Goal: Book appointment/travel/reservation

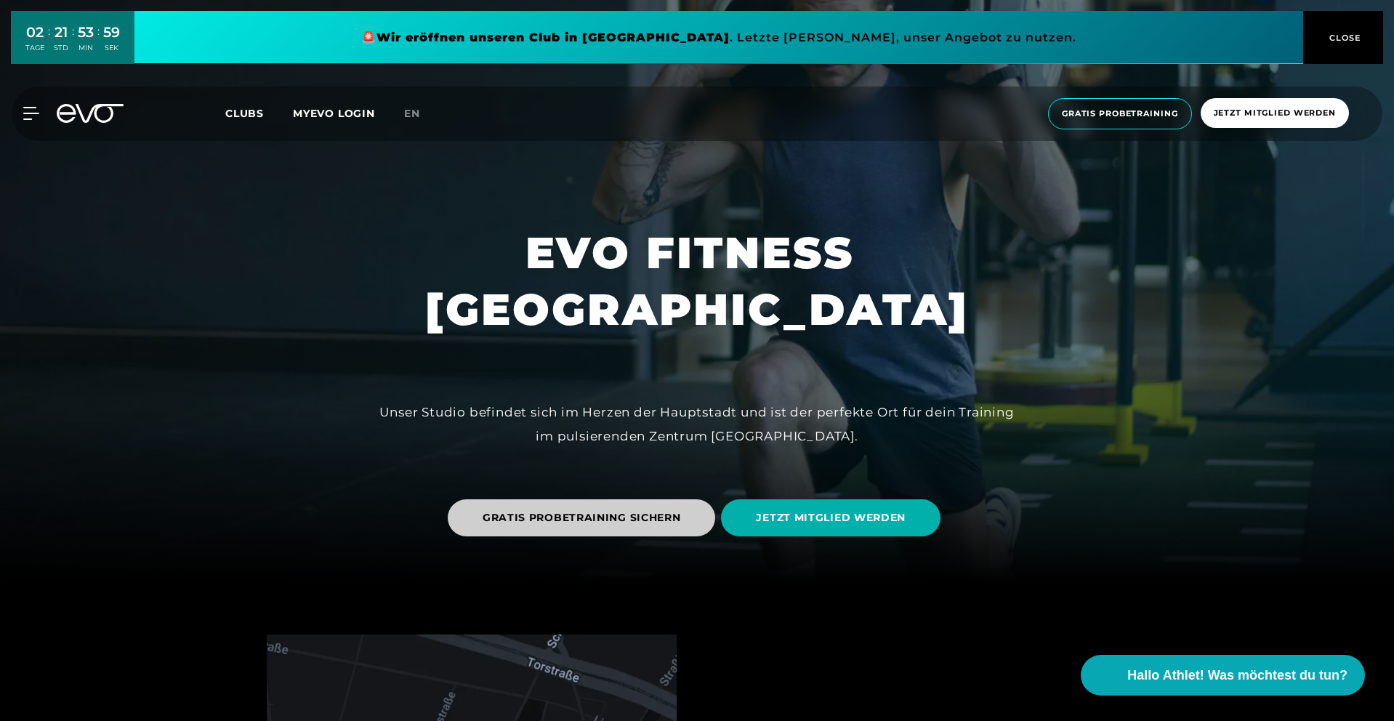
click at [605, 510] on span "GRATIS PROBETRAINING SICHERN" at bounding box center [582, 517] width 198 height 15
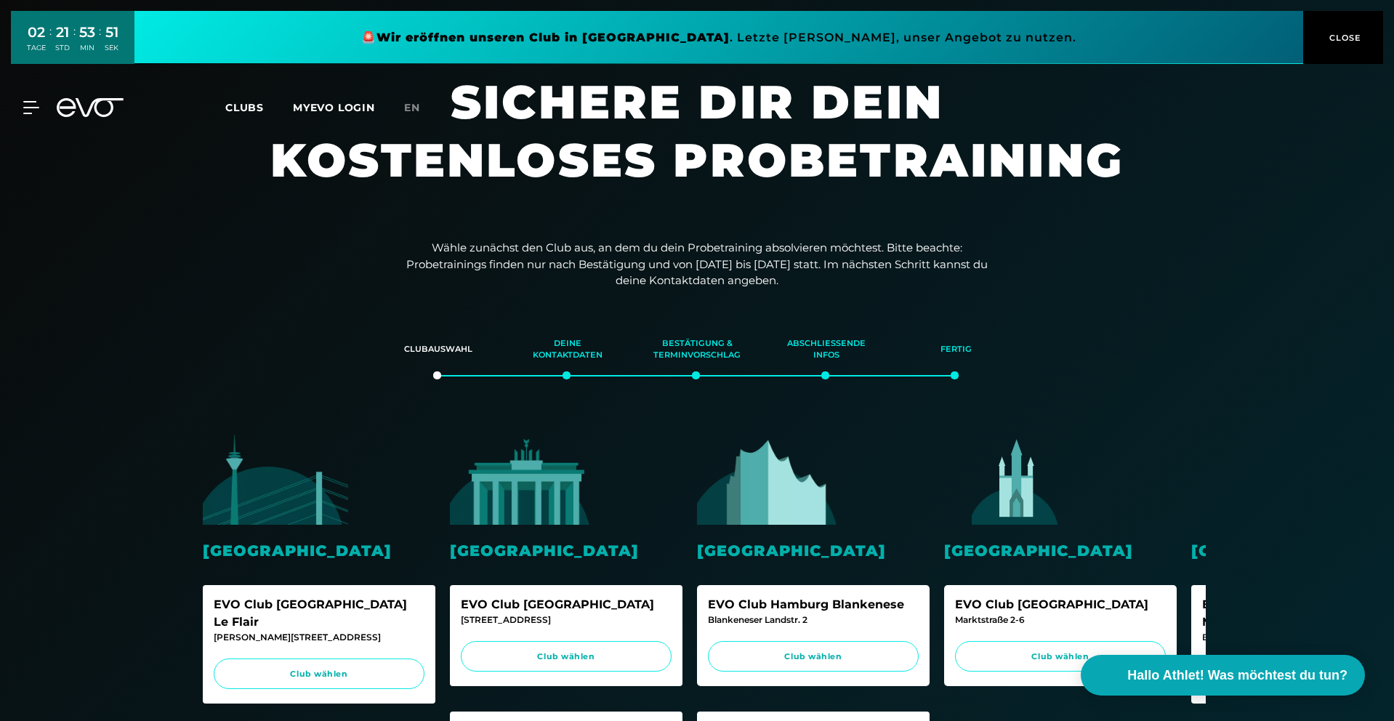
click at [1337, 34] on span "CLOSE" at bounding box center [1344, 37] width 36 height 13
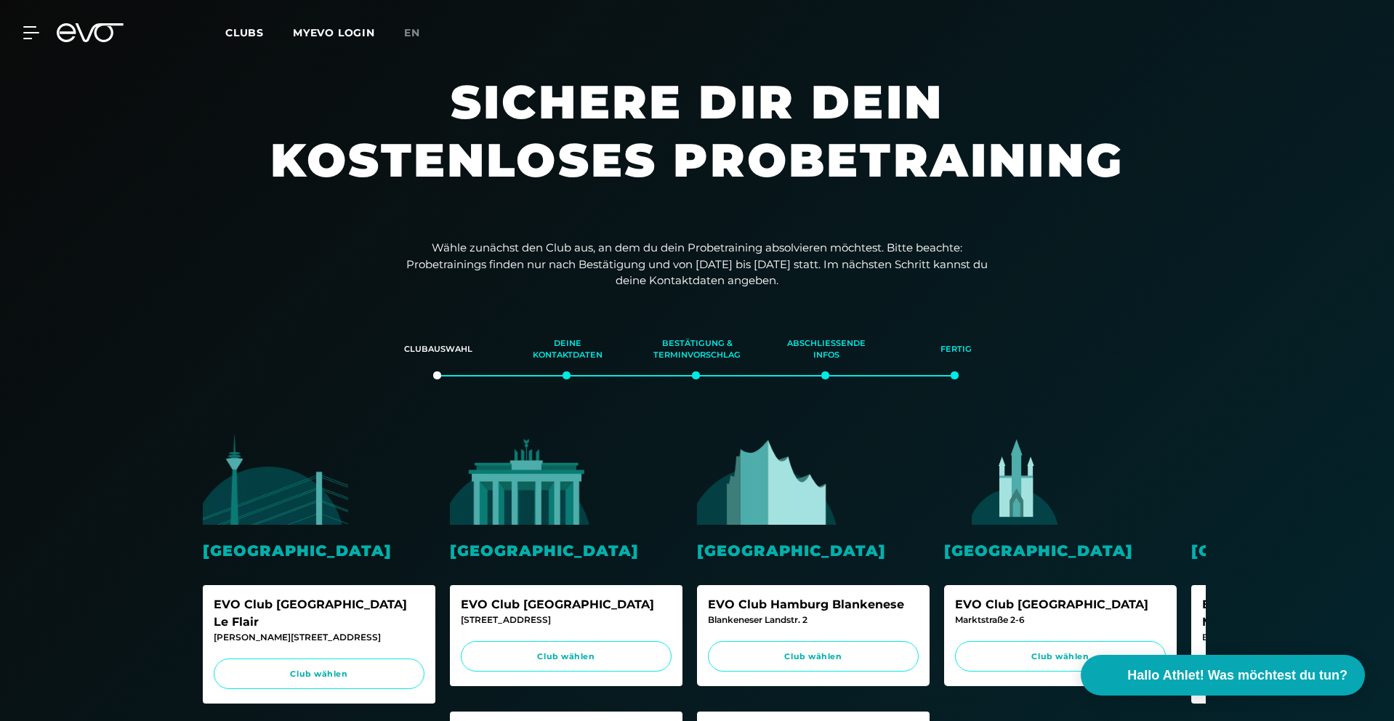
click at [233, 41] on div "Clubs MYEVO LOGIN" at bounding box center [314, 33] width 179 height 17
click at [238, 36] on span "Clubs" at bounding box center [244, 32] width 39 height 13
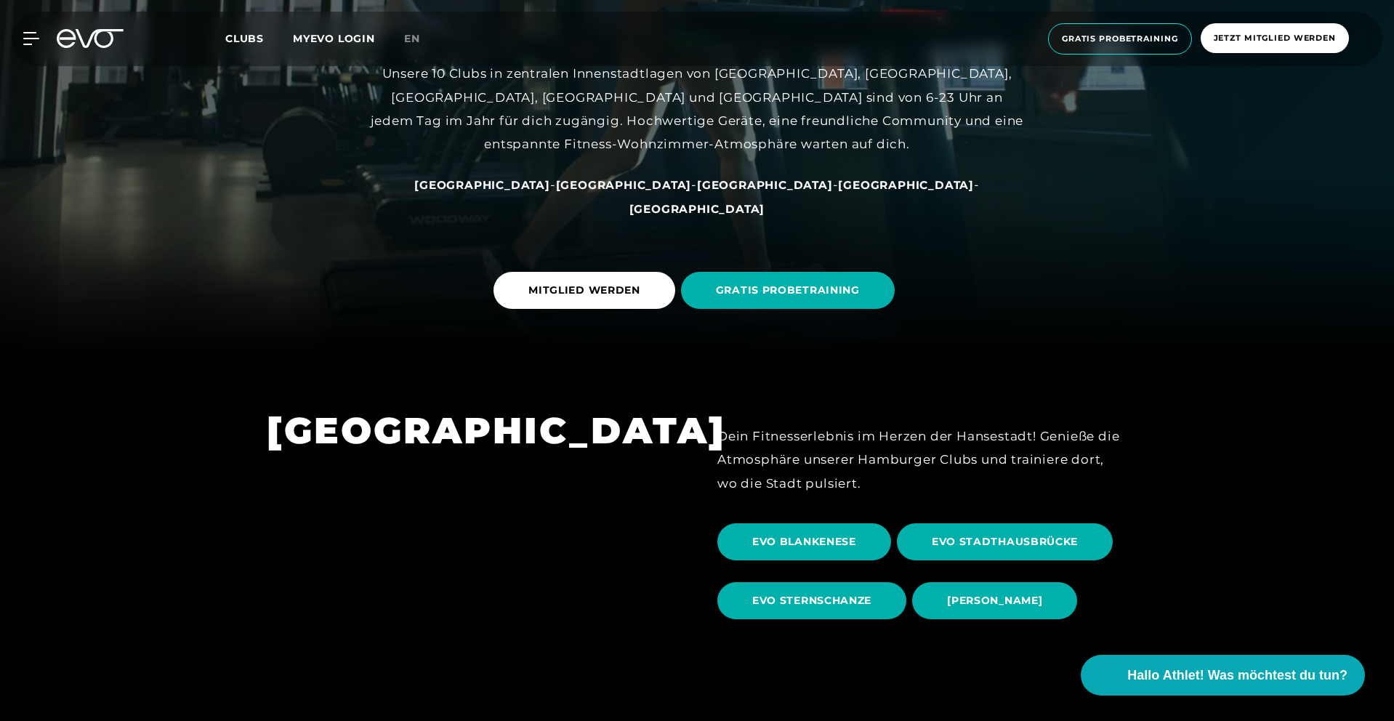
scroll to position [422, 0]
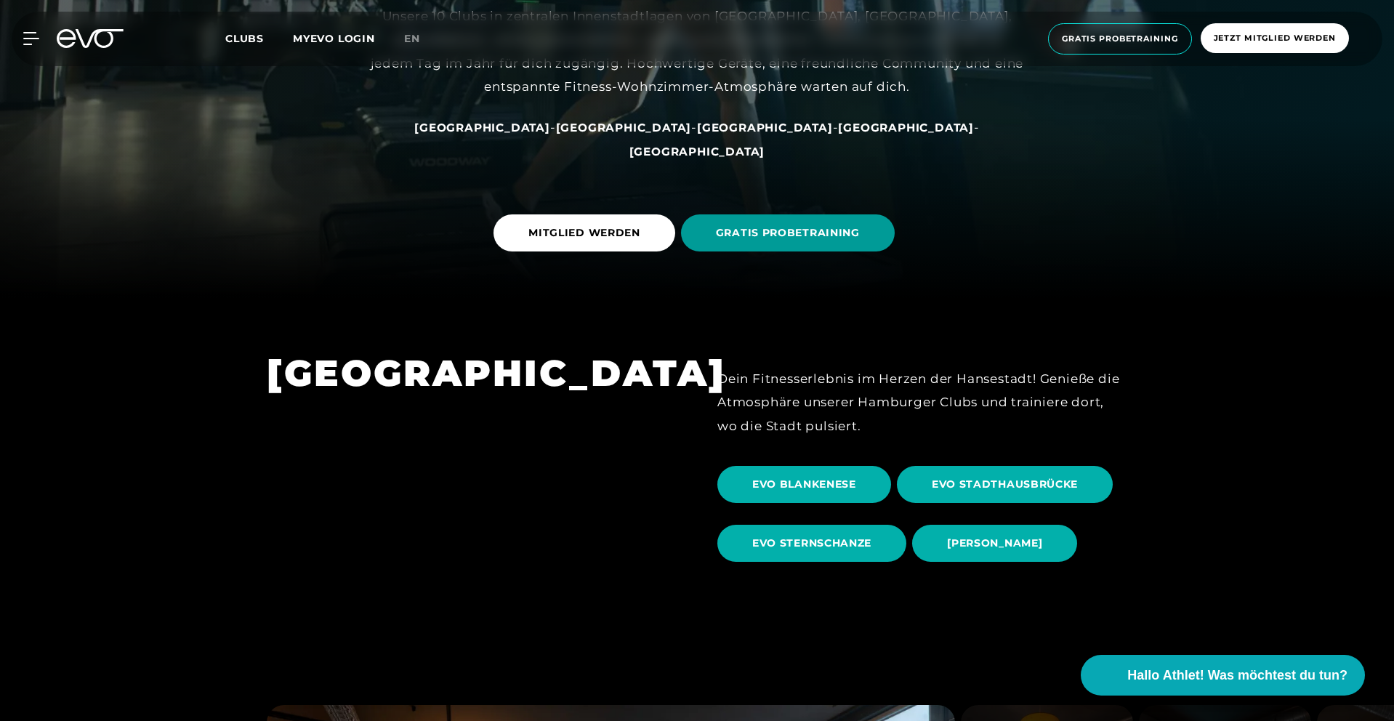
click at [764, 230] on span "GRATIS PROBETRAINING" at bounding box center [788, 232] width 144 height 15
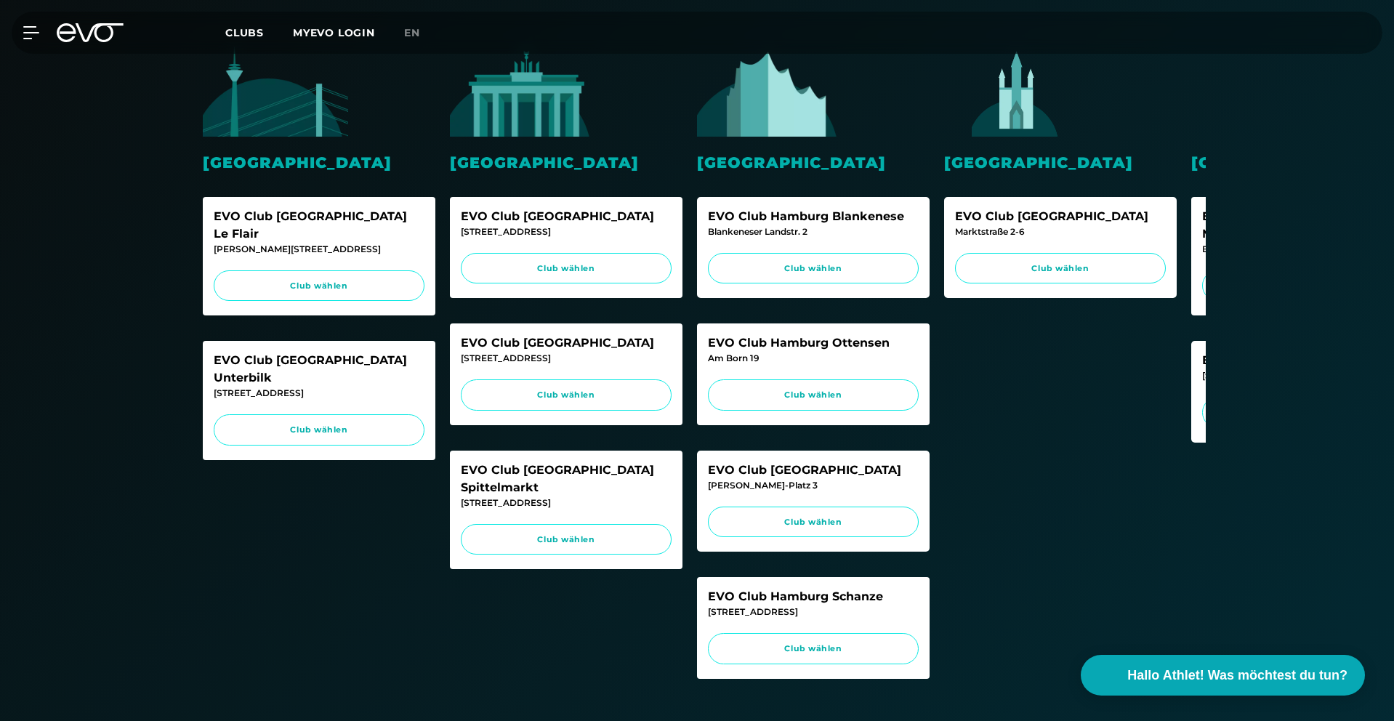
scroll to position [379, 0]
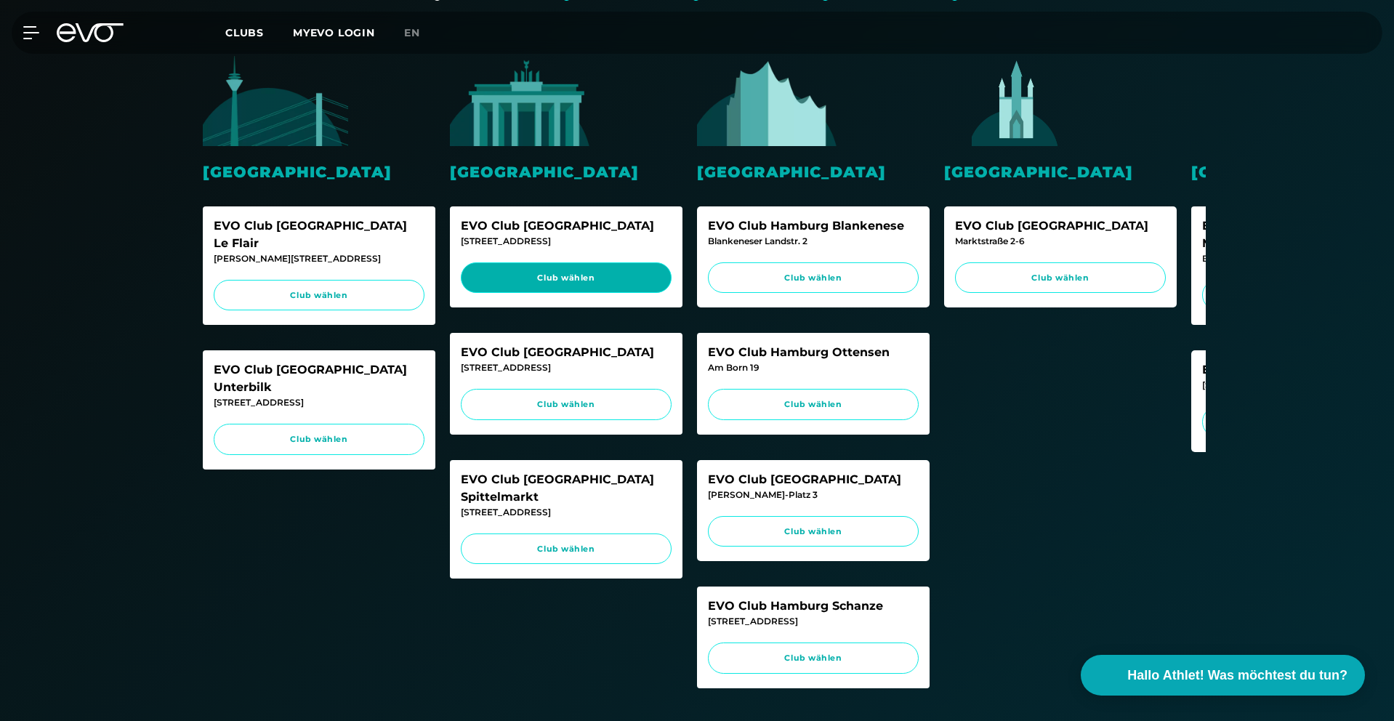
click at [547, 287] on link "Club wählen" at bounding box center [566, 277] width 211 height 31
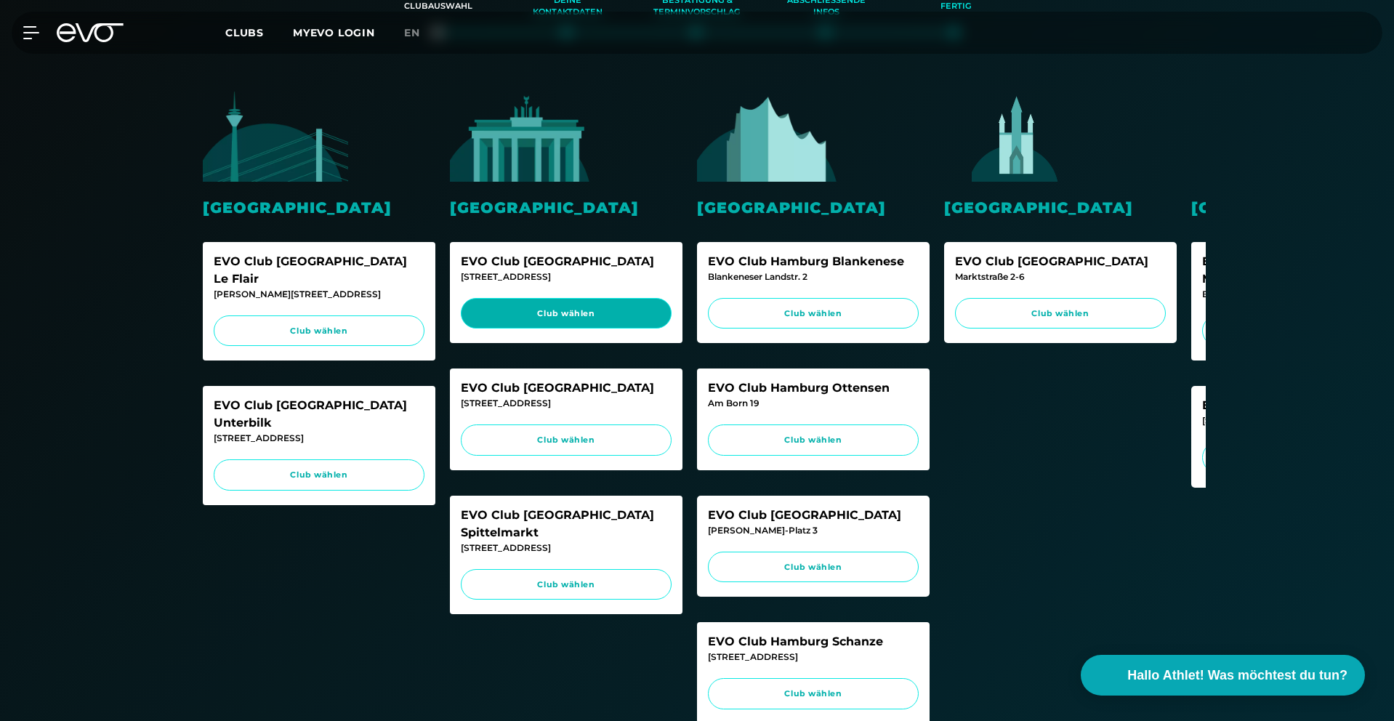
scroll to position [334, 0]
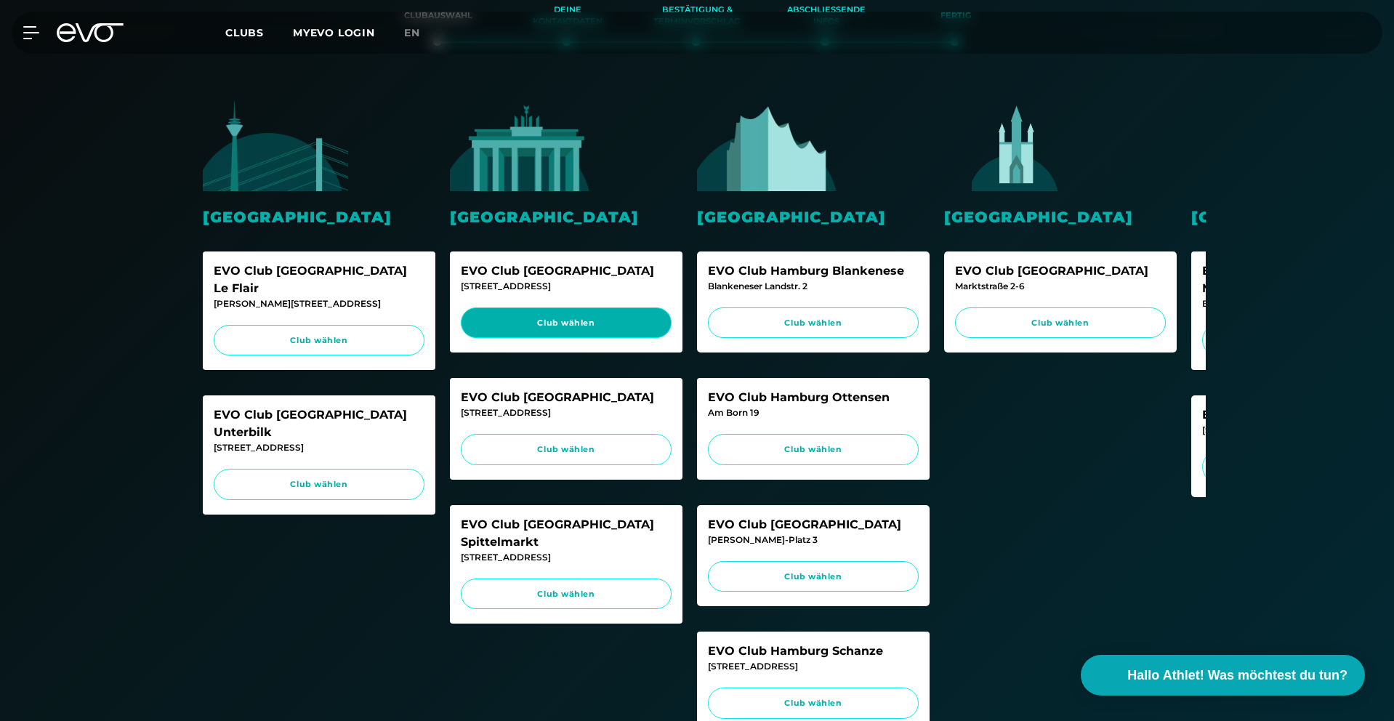
click at [515, 329] on span "Club wählen" at bounding box center [566, 323] width 183 height 12
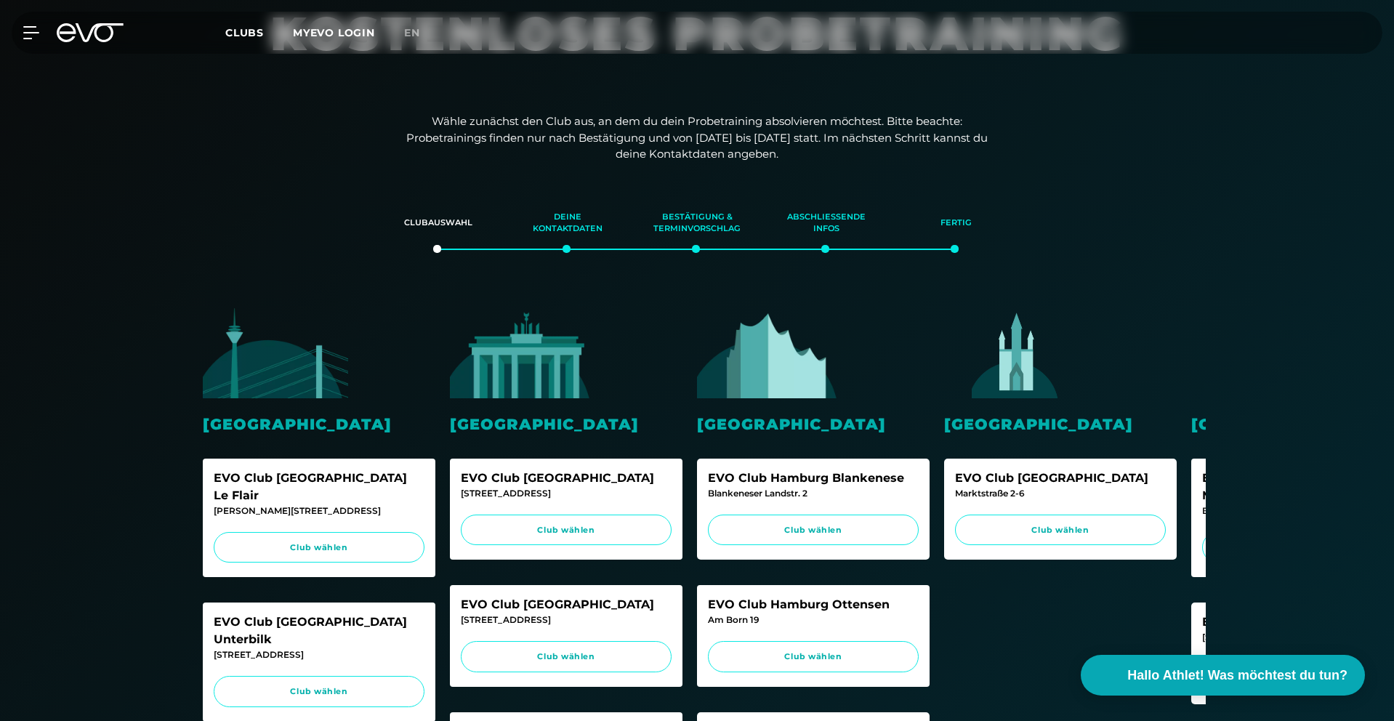
scroll to position [310, 0]
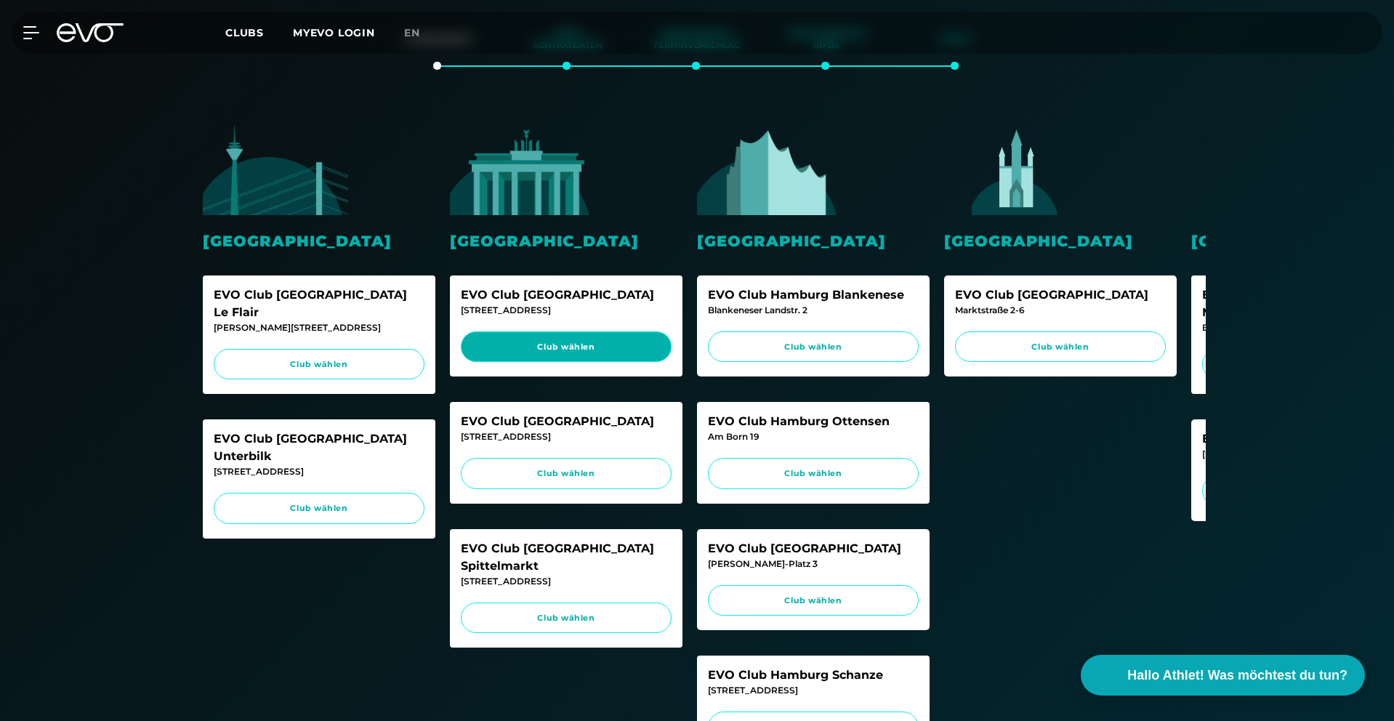
click at [603, 349] on span "Club wählen" at bounding box center [566, 347] width 183 height 12
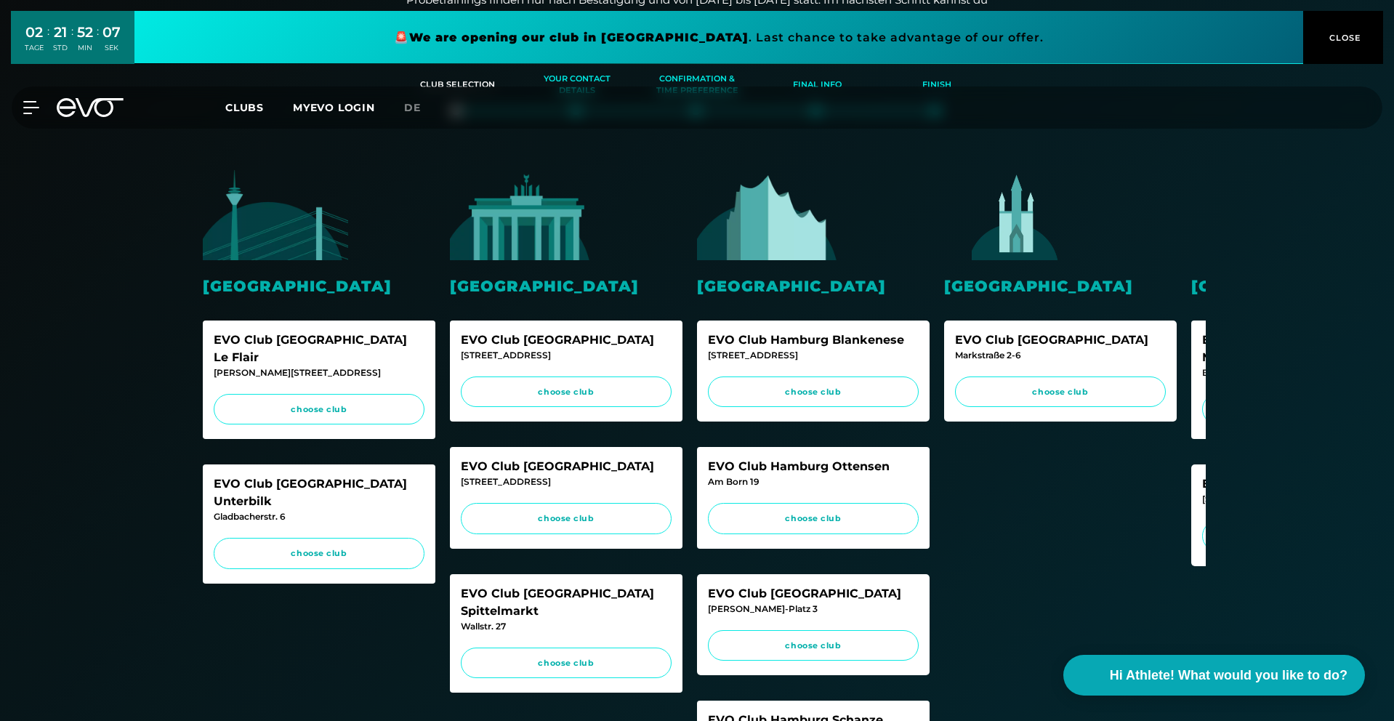
scroll to position [447, 0]
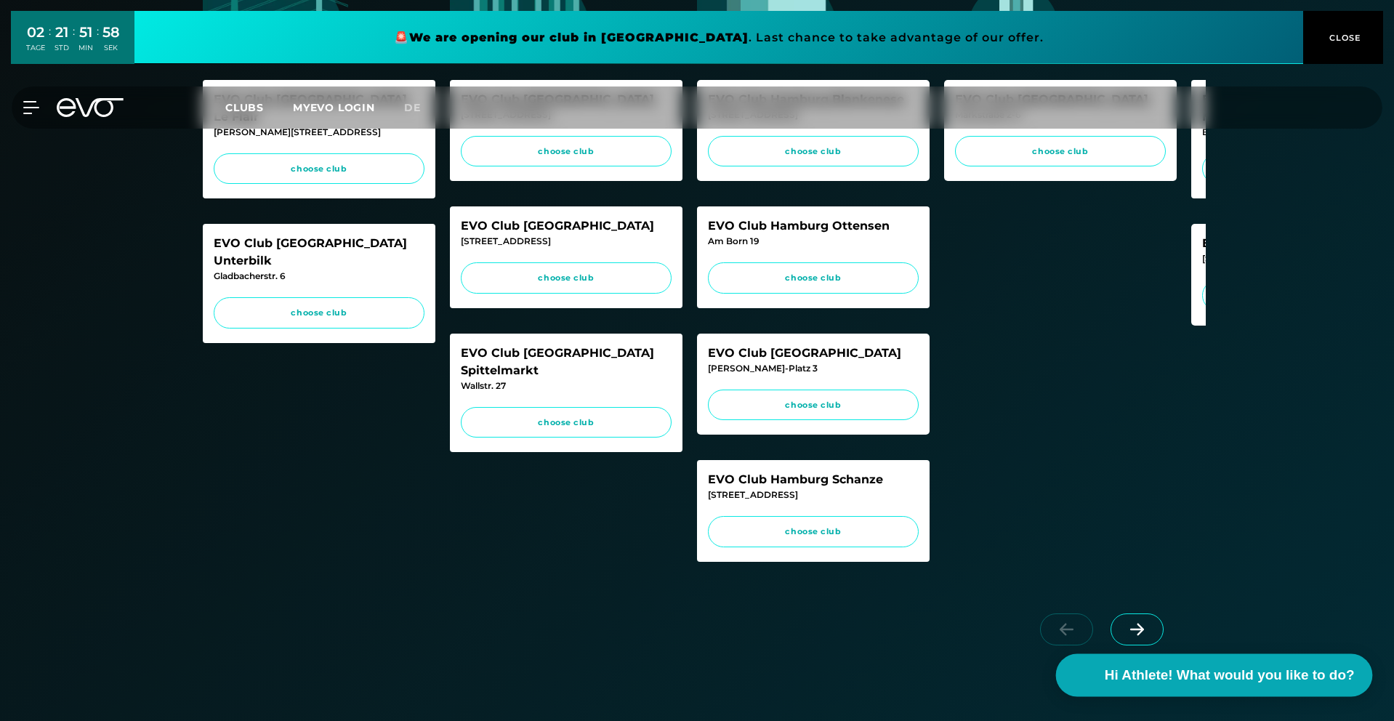
click at [1112, 675] on span "Hi Athlete! What would you like to do?" at bounding box center [1229, 675] width 250 height 20
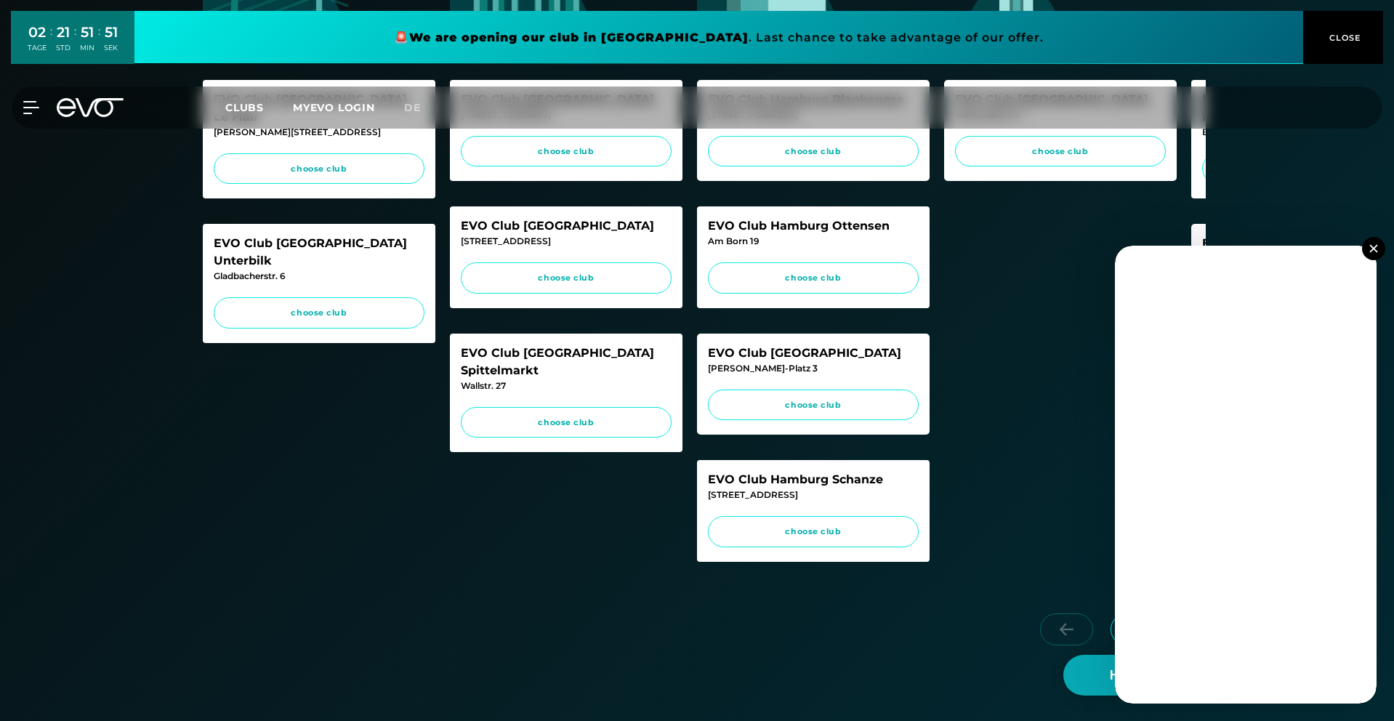
click at [1371, 250] on img at bounding box center [1374, 248] width 8 height 8
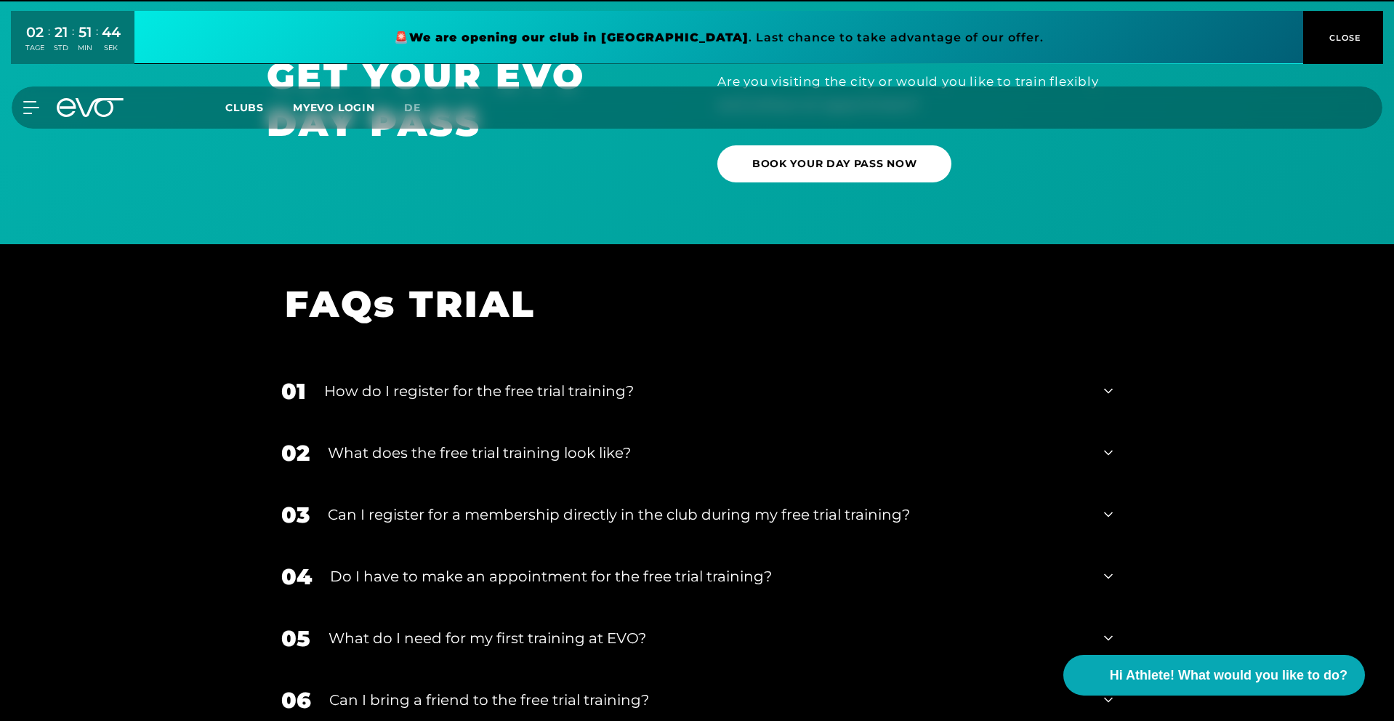
scroll to position [1579, 0]
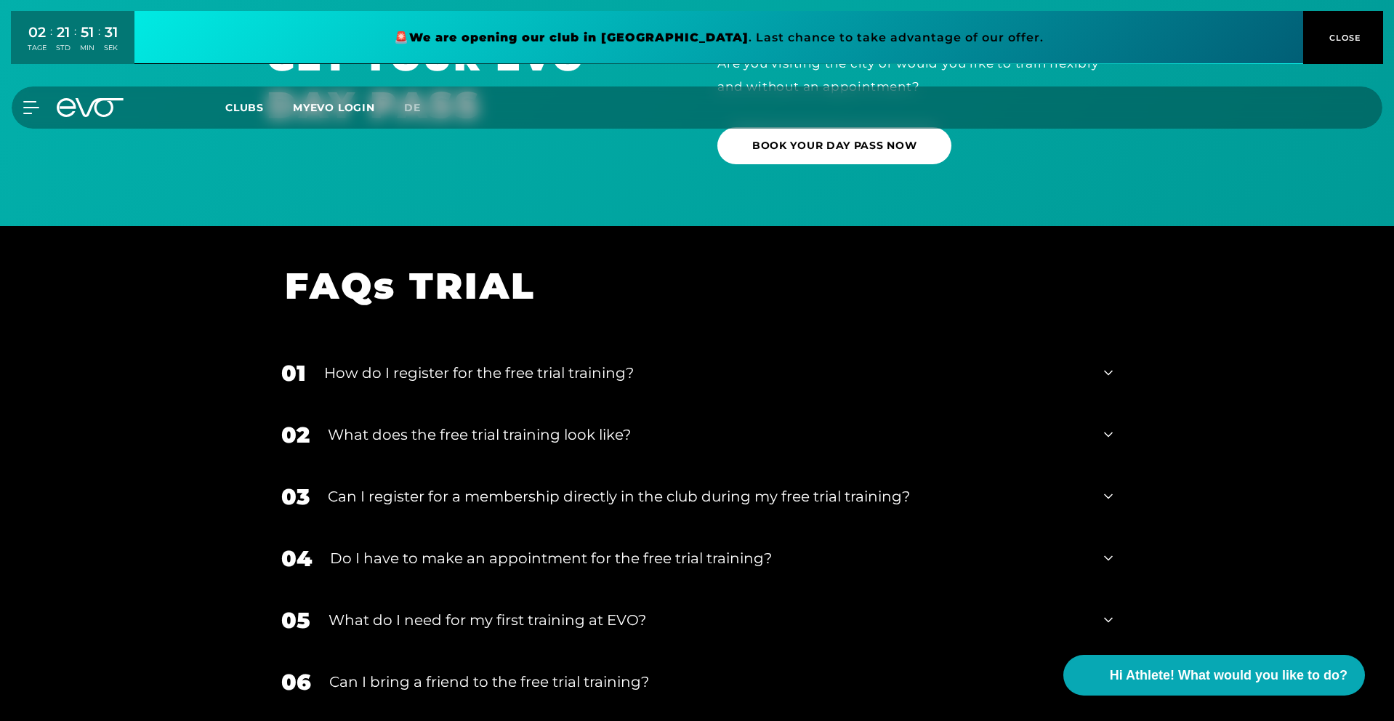
click at [1335, 41] on span "CLOSE" at bounding box center [1344, 37] width 36 height 13
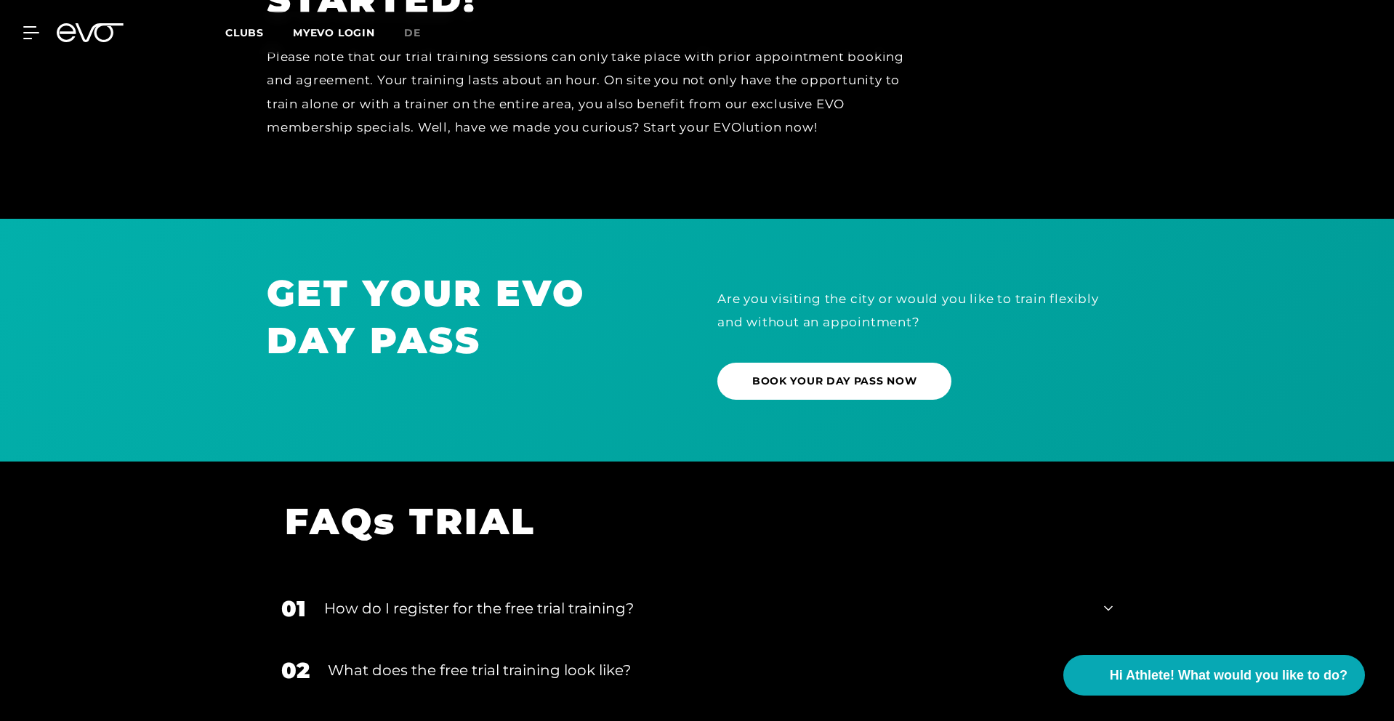
scroll to position [1539, 0]
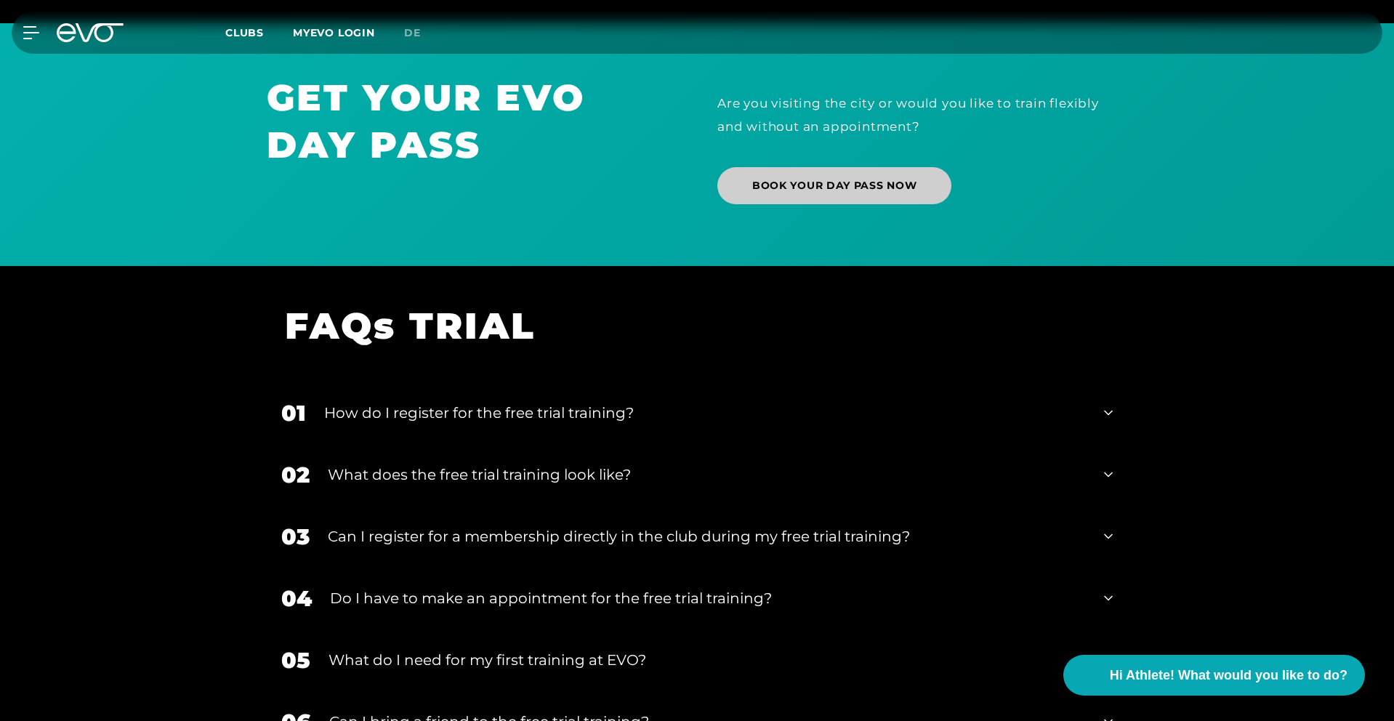
click at [798, 193] on link "BOOK YOUR DAY PASS NOW" at bounding box center [835, 185] width 234 height 37
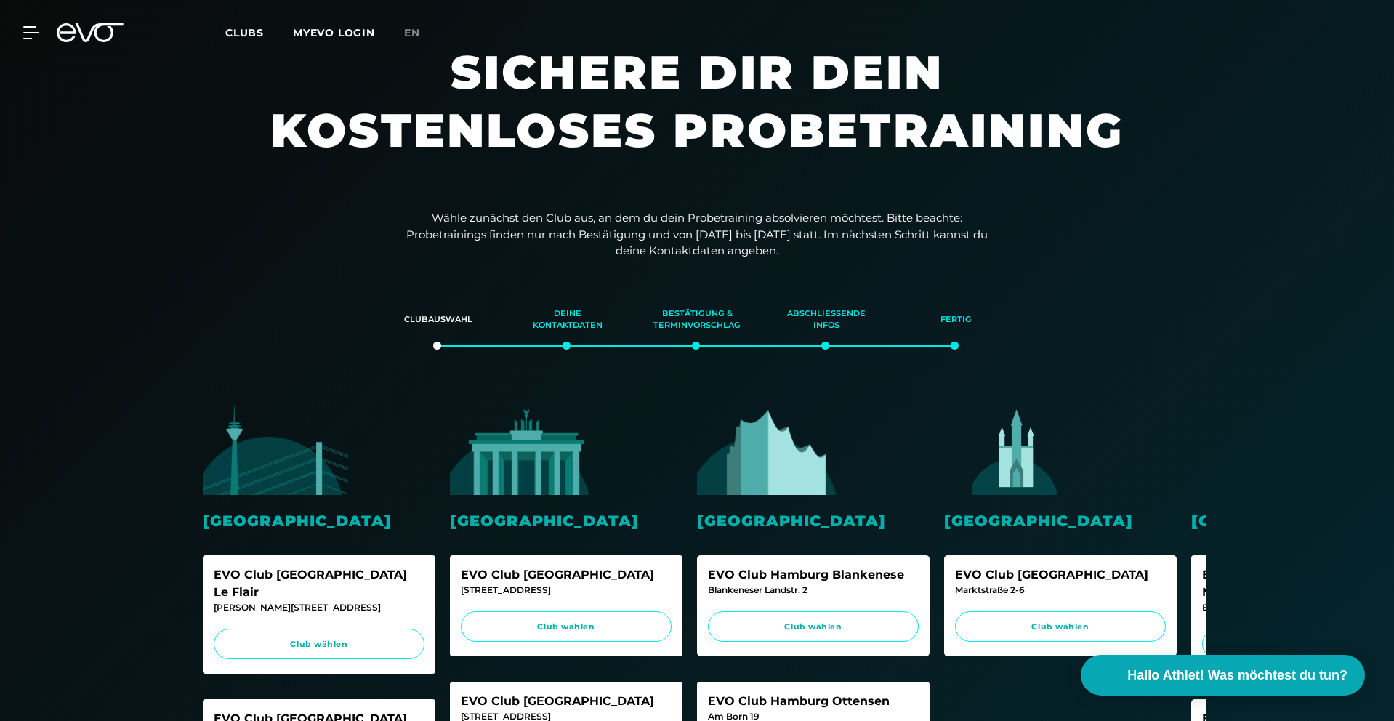
scroll to position [31, 0]
